Goal: Check status

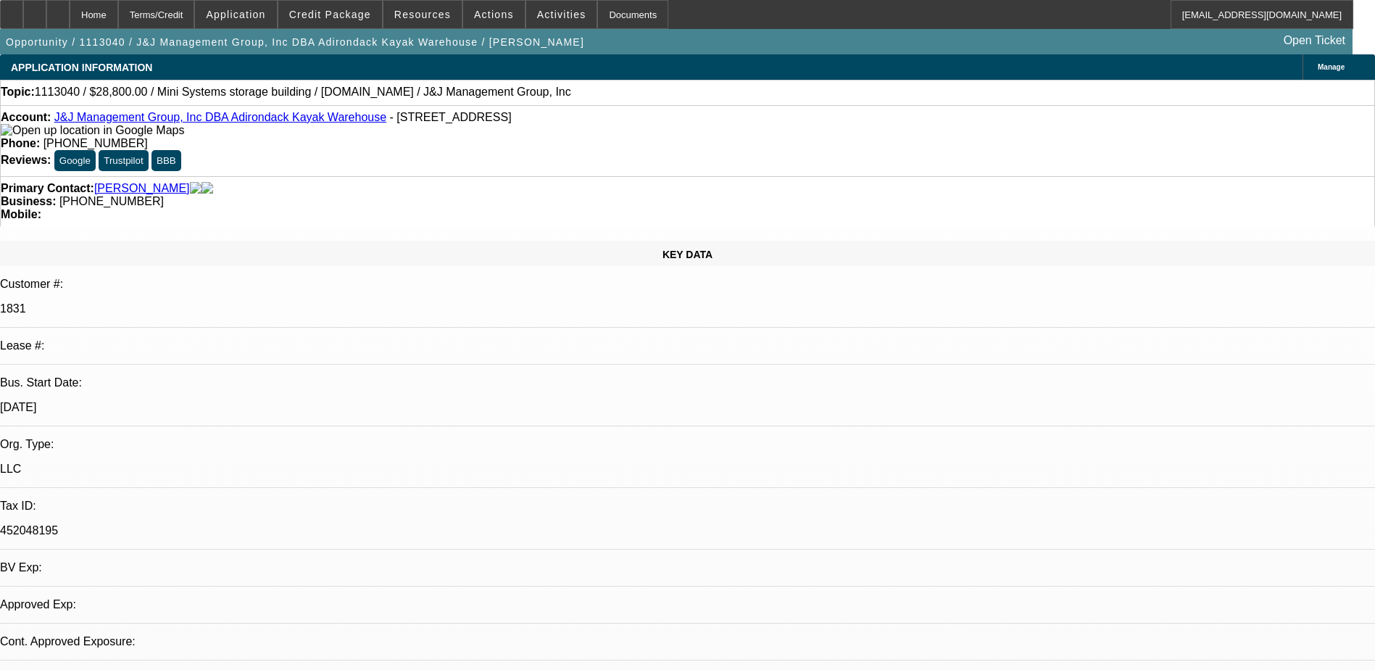
select select "0"
select select "2"
select select "0"
select select "1"
select select "2"
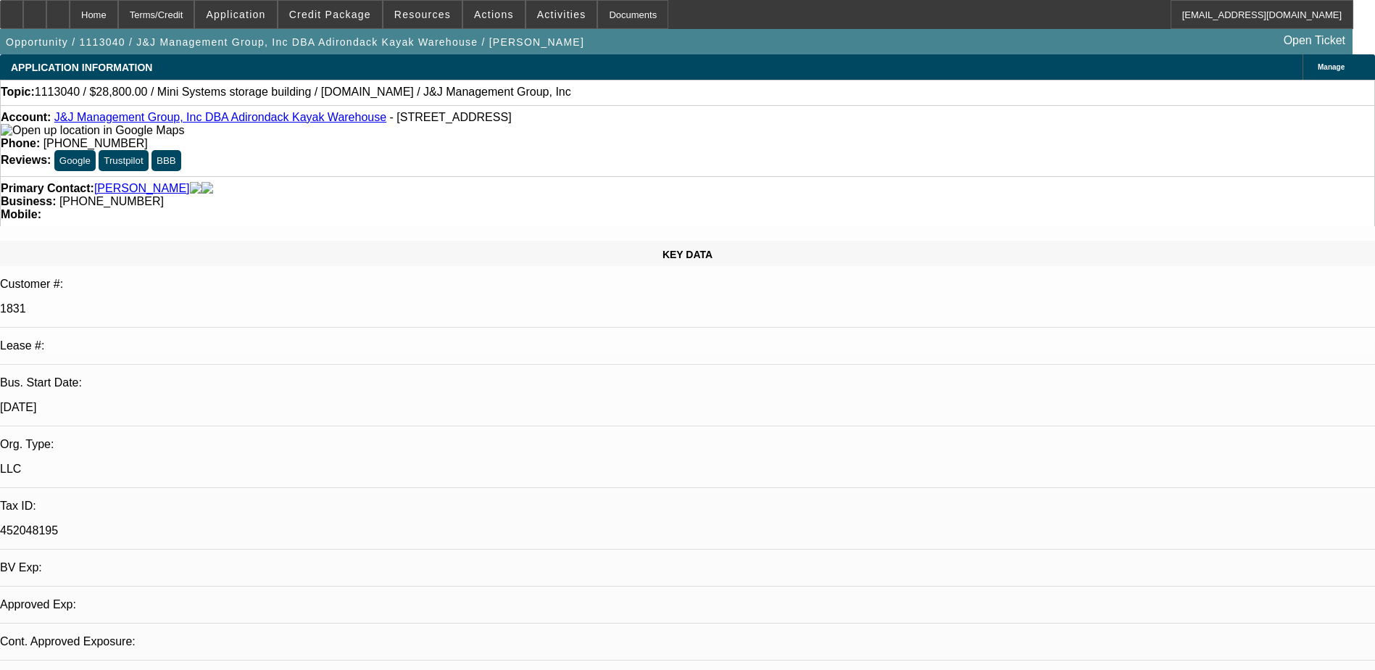
select select "2"
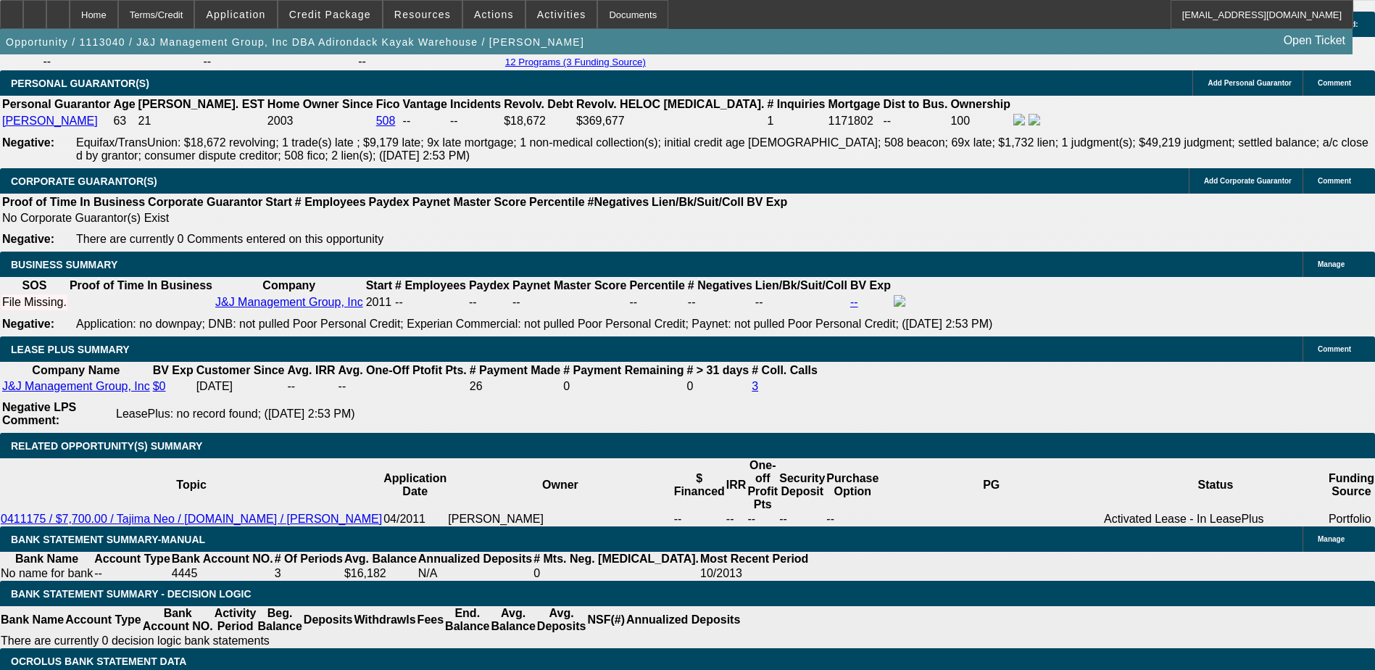
scroll to position [2102, 0]
